Goal: Find specific page/section: Find specific page/section

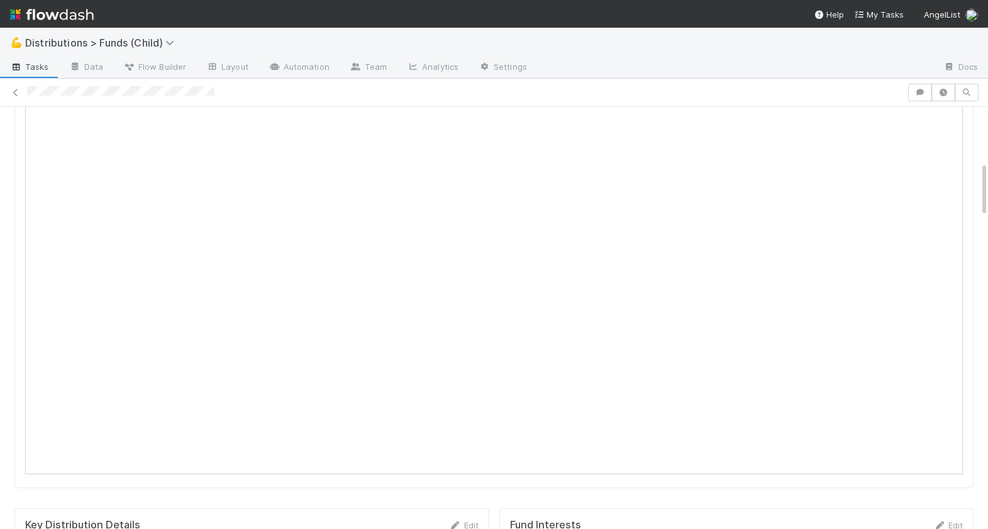
scroll to position [435, 0]
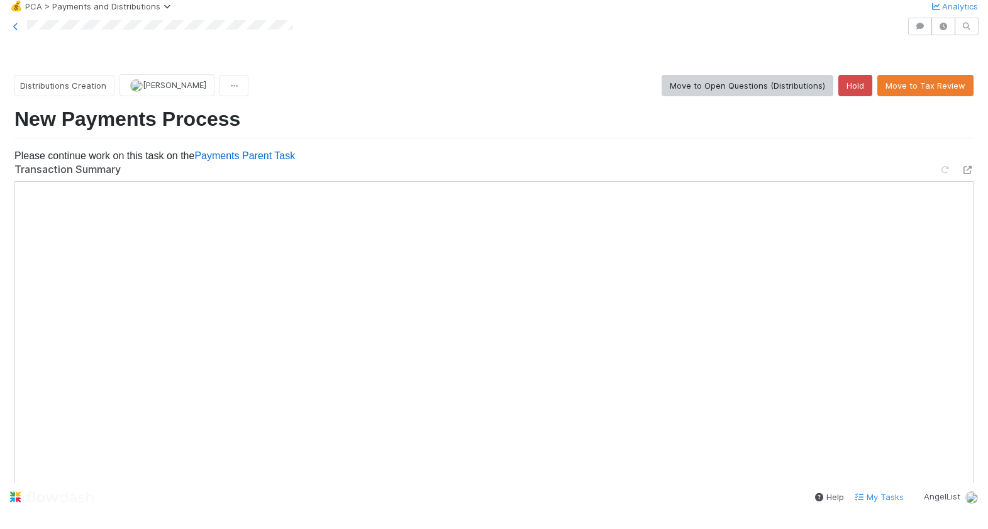
scroll to position [97, 0]
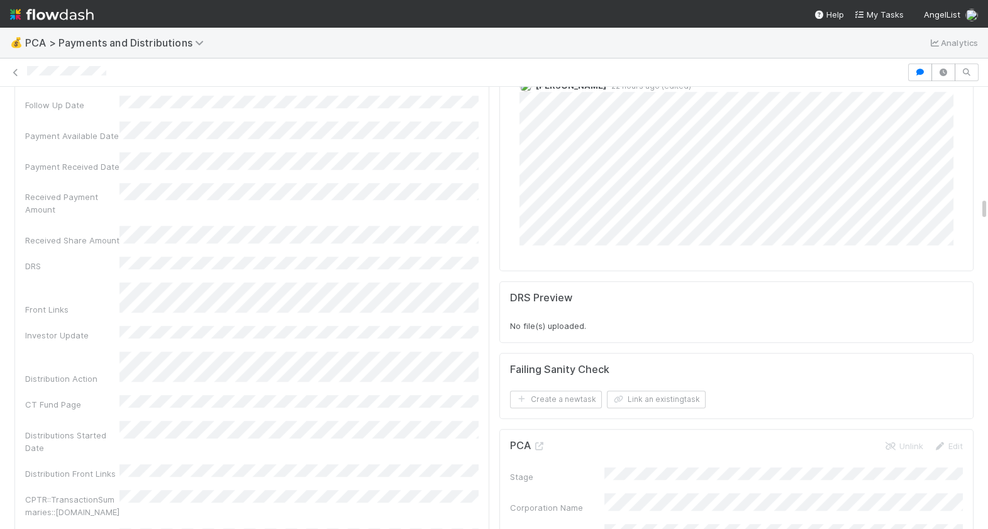
scroll to position [2449, 0]
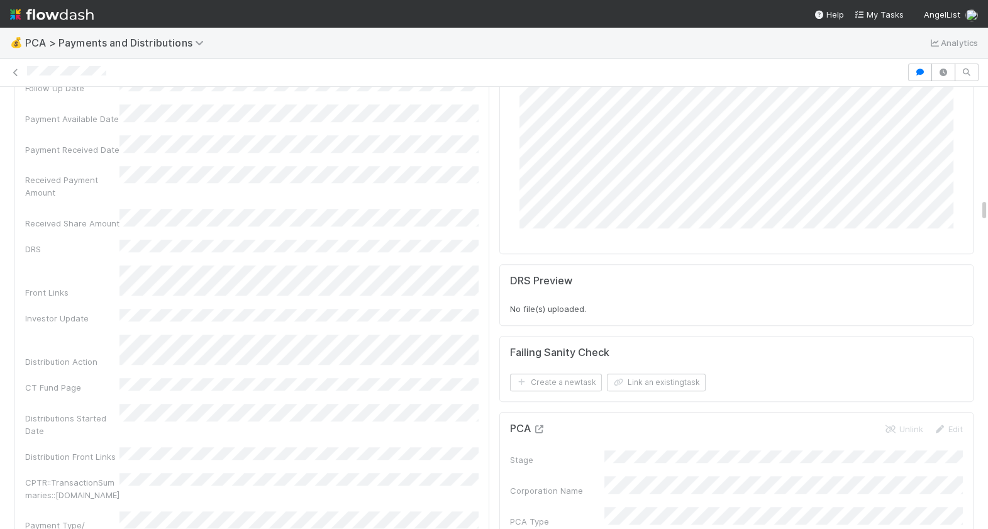
click at [540, 425] on icon at bounding box center [539, 429] width 13 height 8
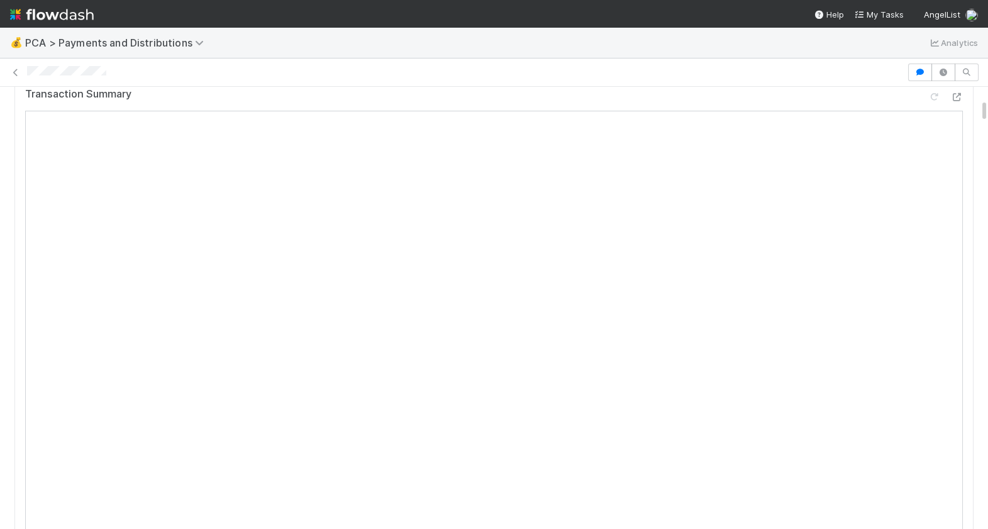
scroll to position [249, 0]
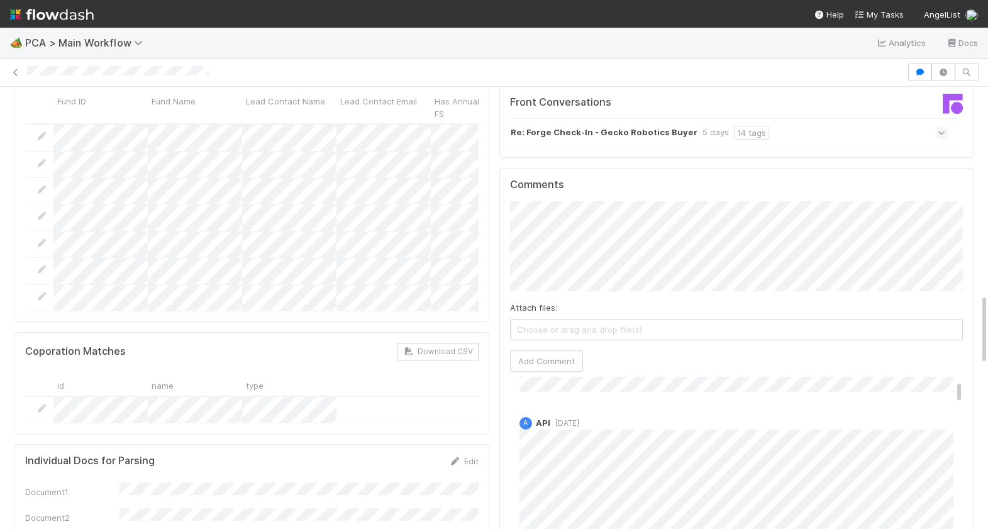
scroll to position [146, 0]
click at [517, 406] on div "A API [DATE]" at bounding box center [736, 493] width 453 height 175
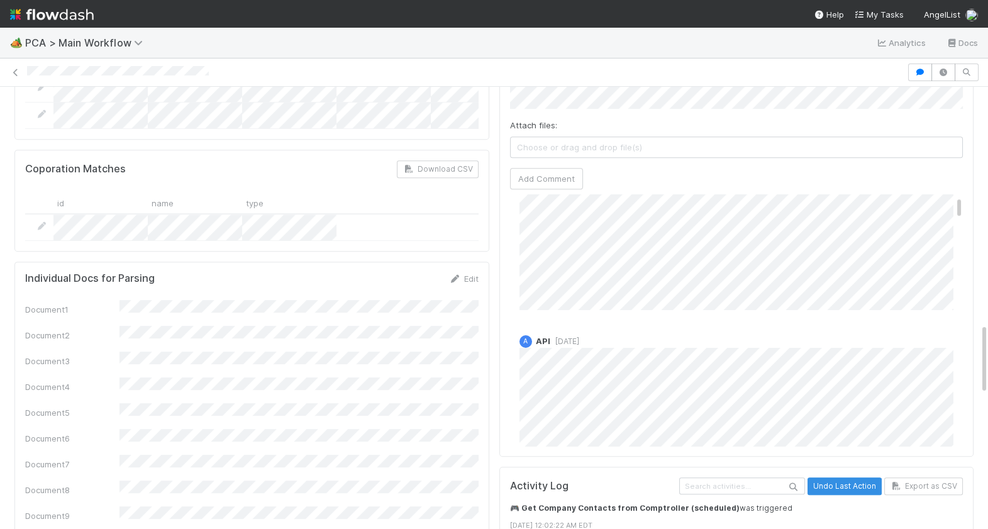
scroll to position [46, 0]
